Goal: Task Accomplishment & Management: Use online tool/utility

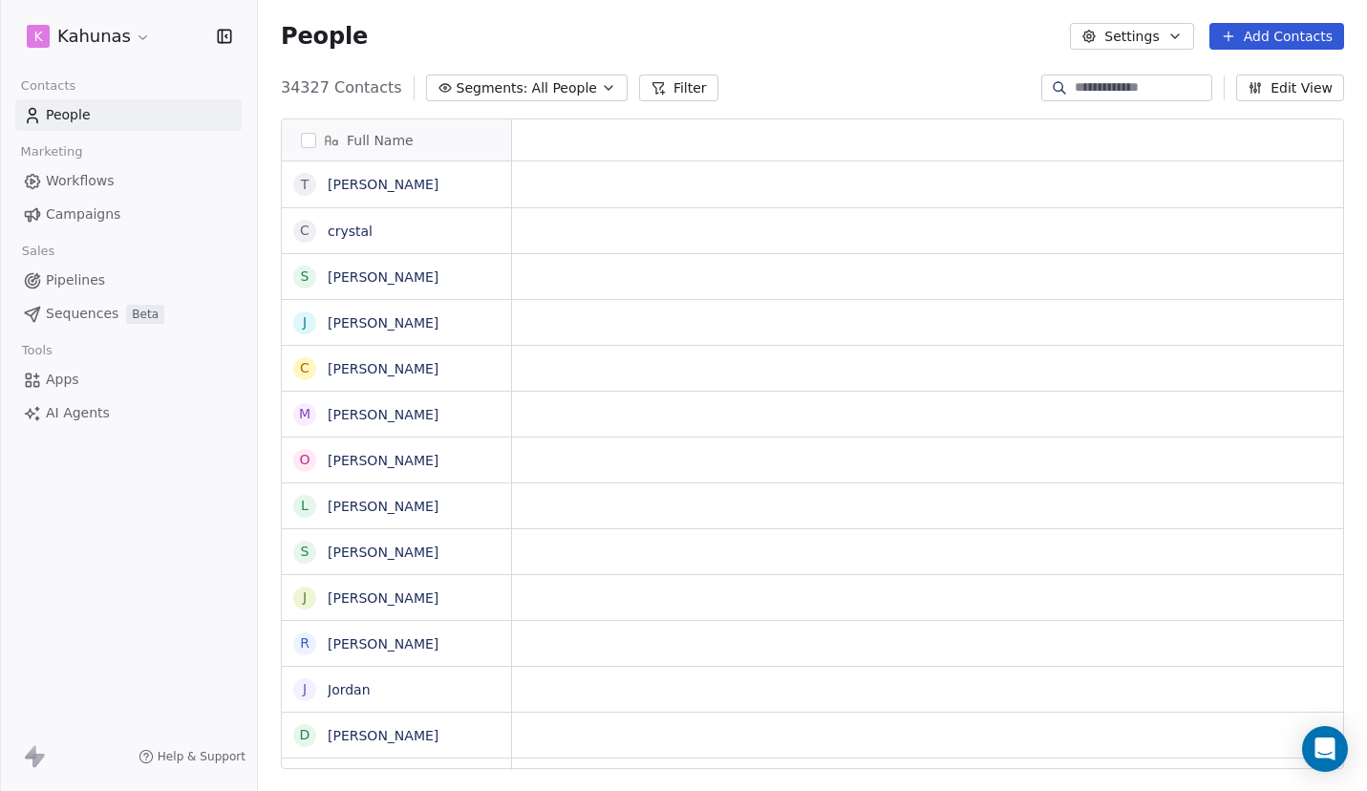
scroll to position [1, 1]
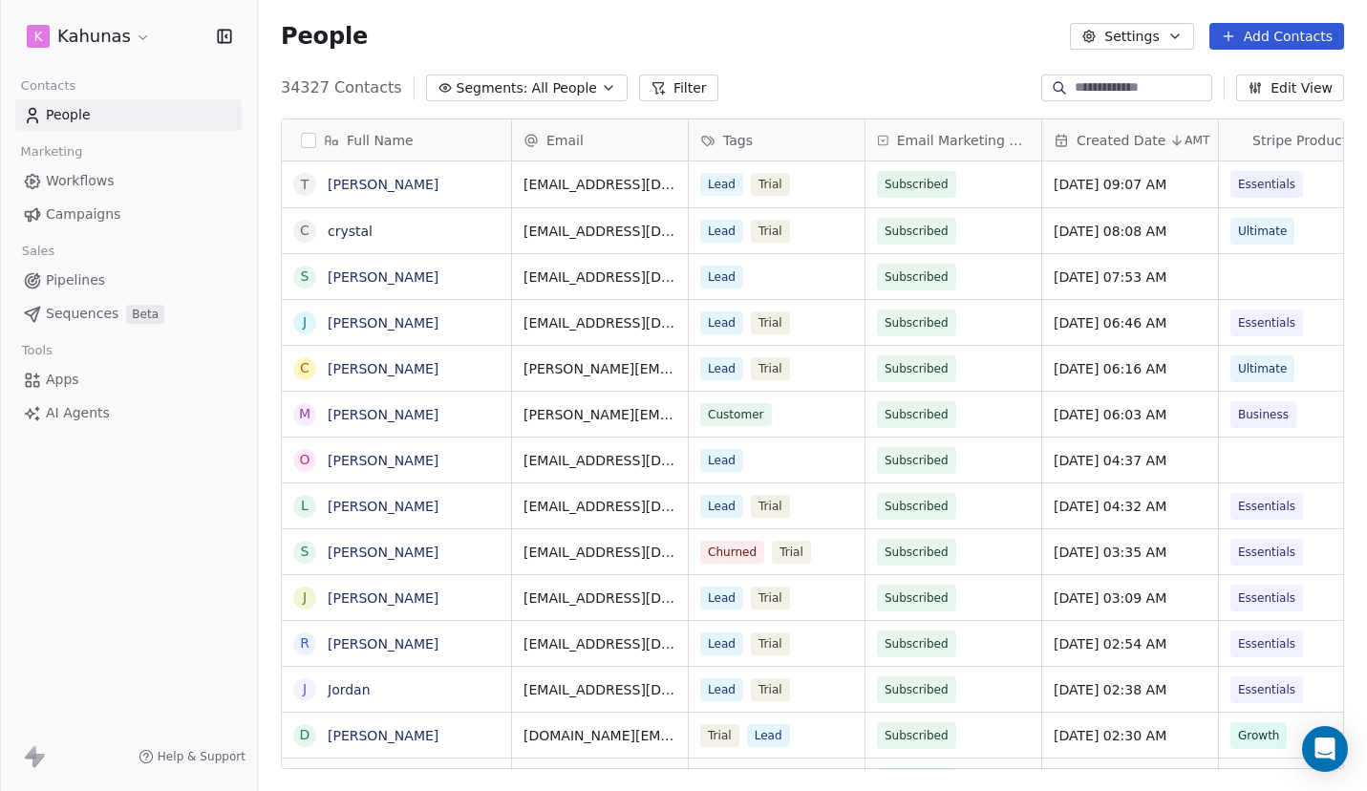
click at [69, 214] on span "Campaigns" at bounding box center [83, 214] width 75 height 20
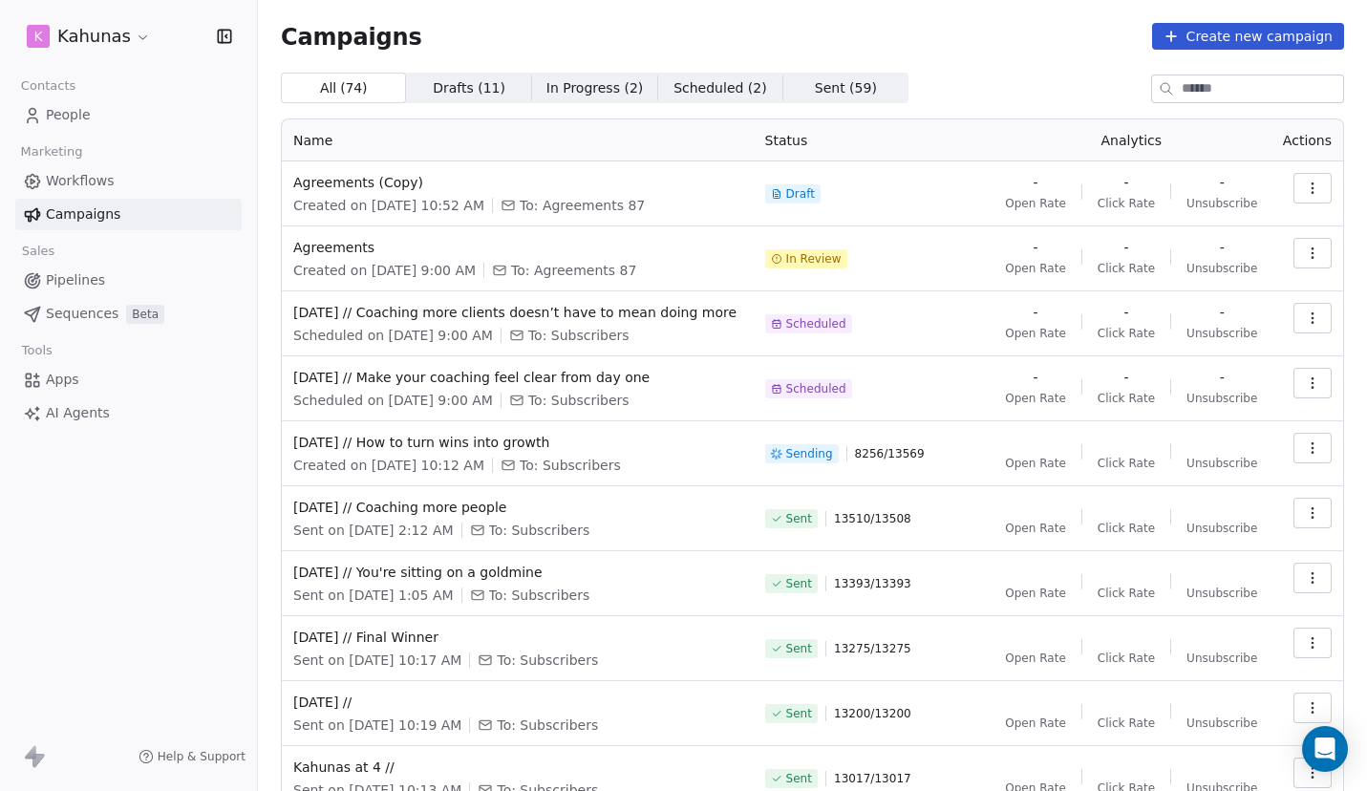
scroll to position [101, 0]
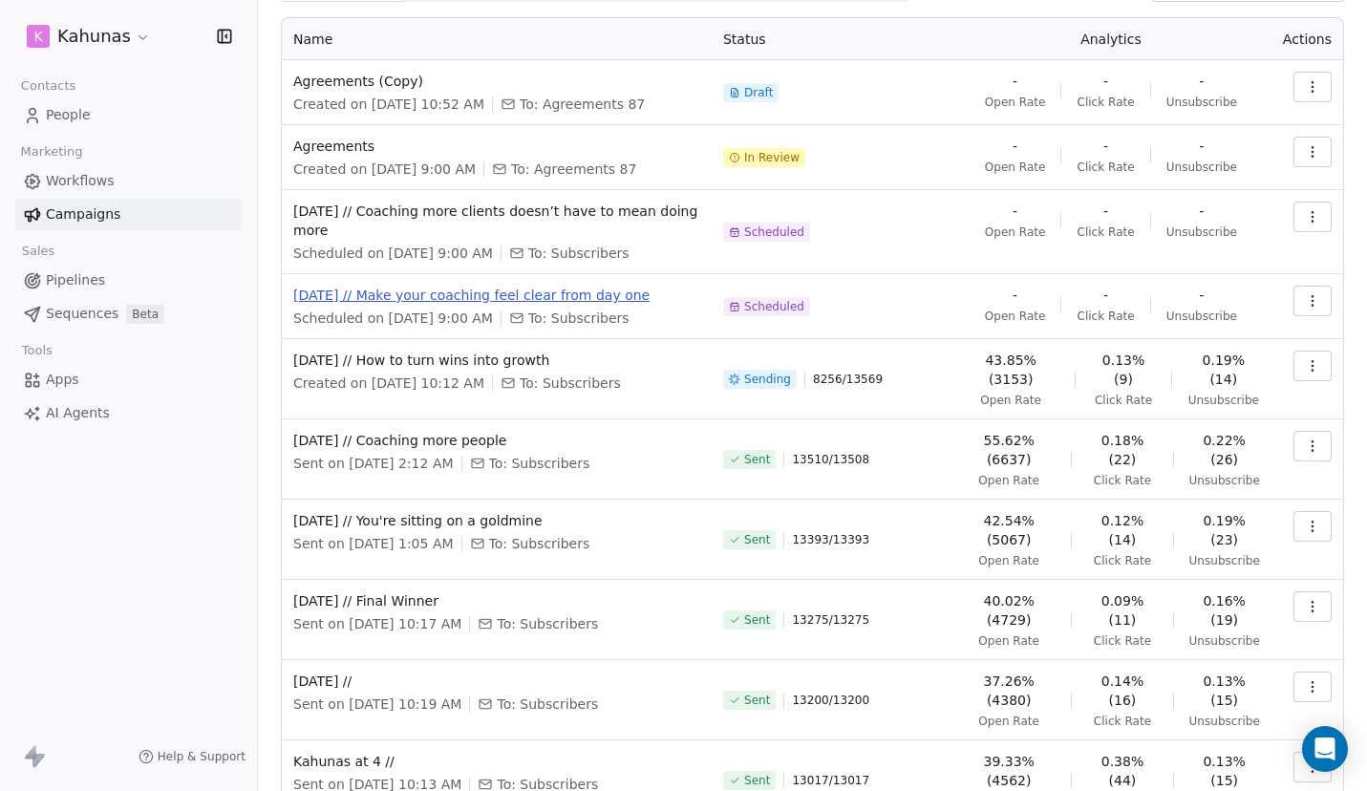
click at [442, 292] on span "[DATE] // Make your coaching feel clear from day one" at bounding box center [496, 295] width 407 height 19
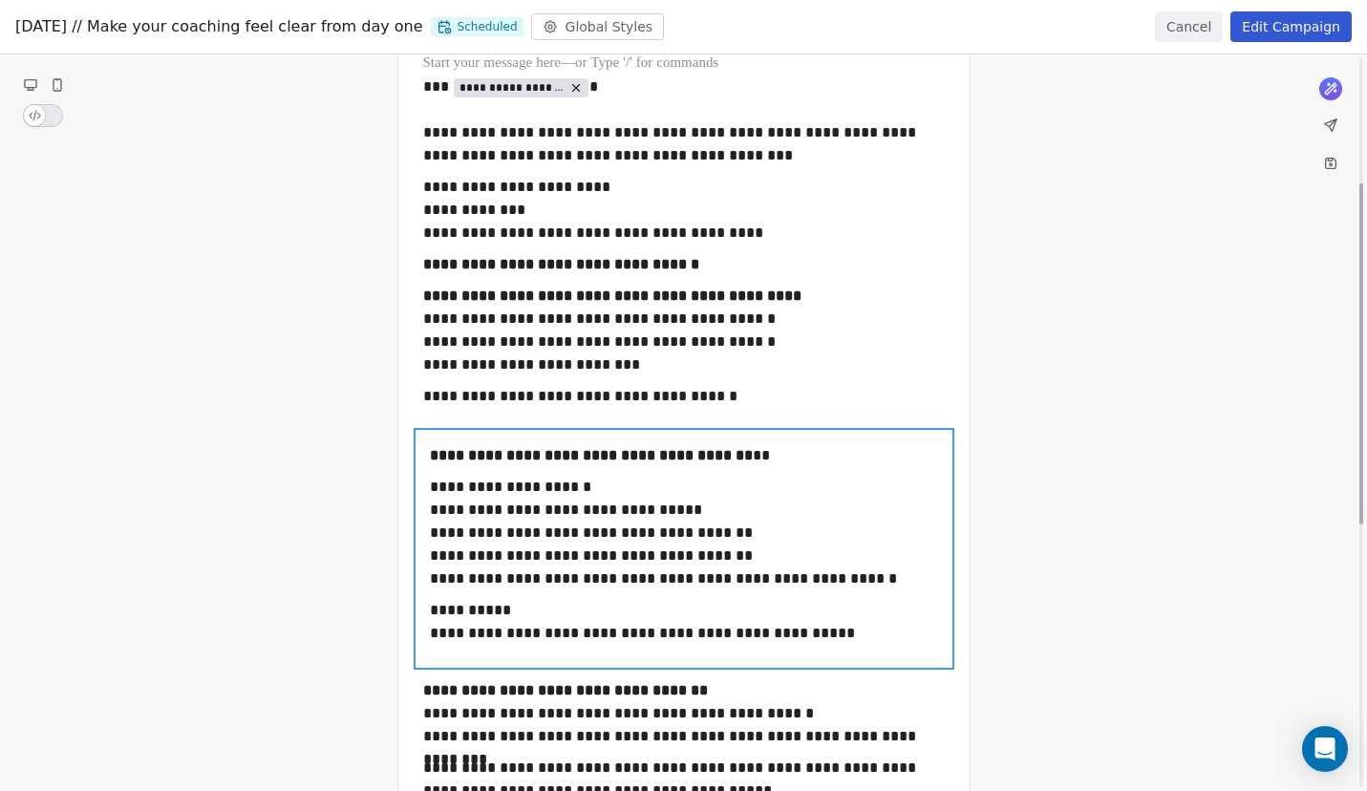
scroll to position [269, 0]
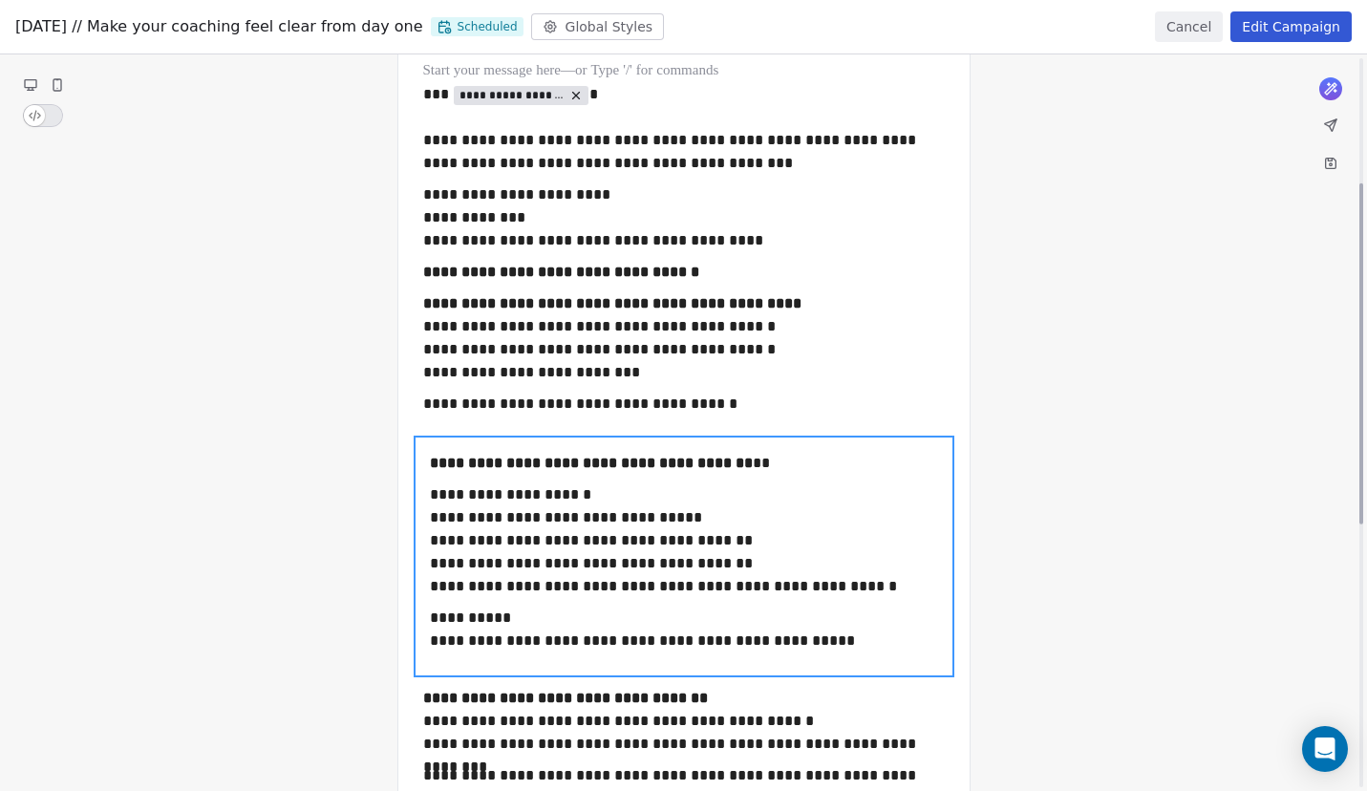
click at [1185, 32] on button "Cancel" at bounding box center [1189, 26] width 68 height 31
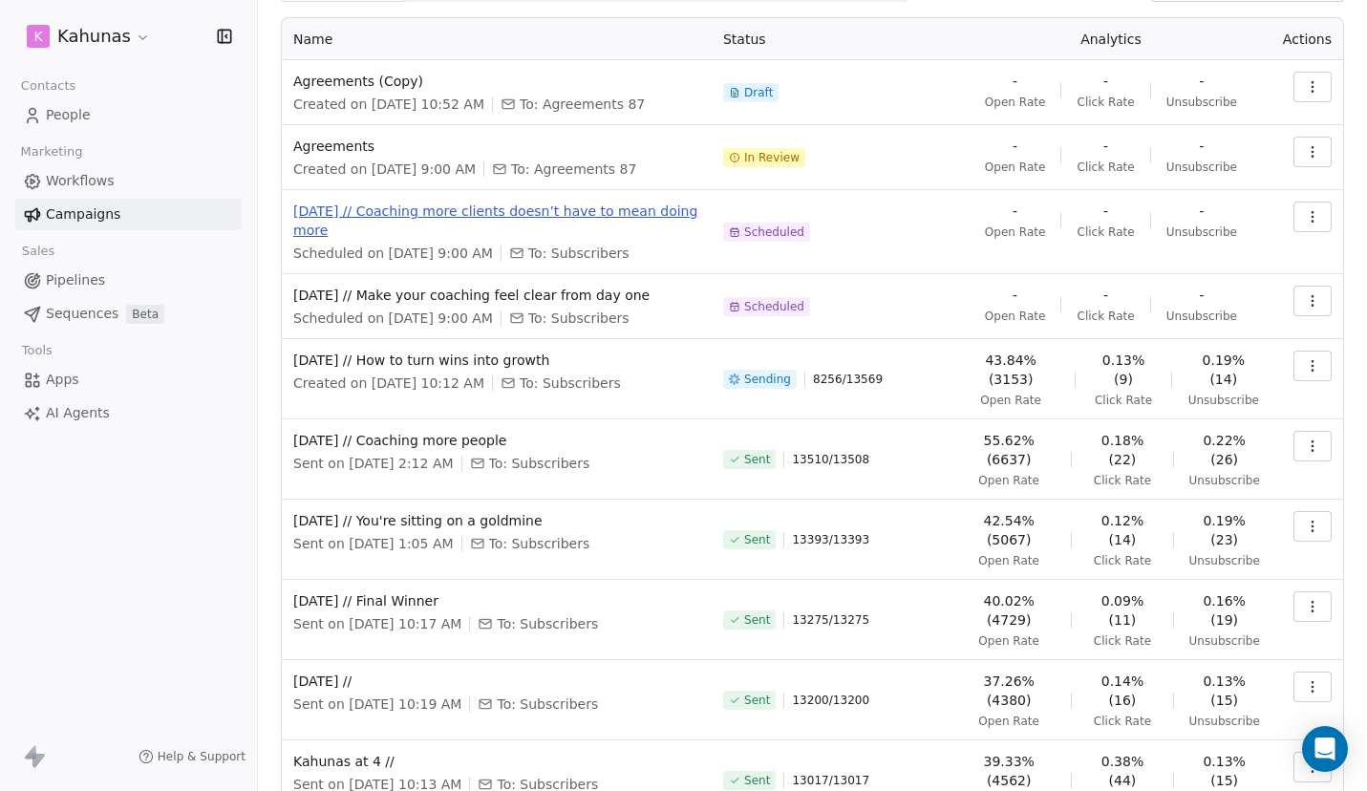
click at [356, 211] on span "[DATE] // Coaching more clients doesn’t have to mean doing more" at bounding box center [496, 221] width 407 height 38
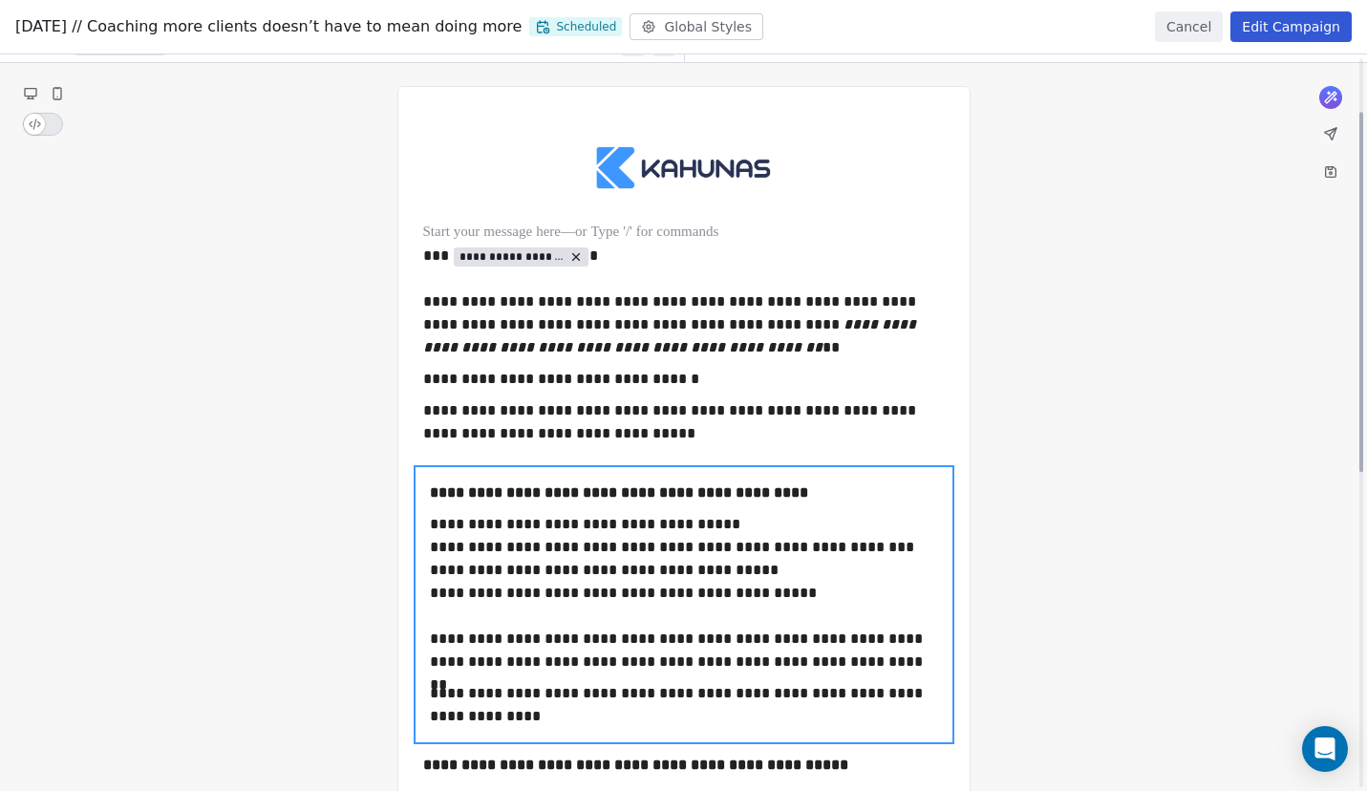
scroll to position [110, 0]
